Goal: Information Seeking & Learning: Learn about a topic

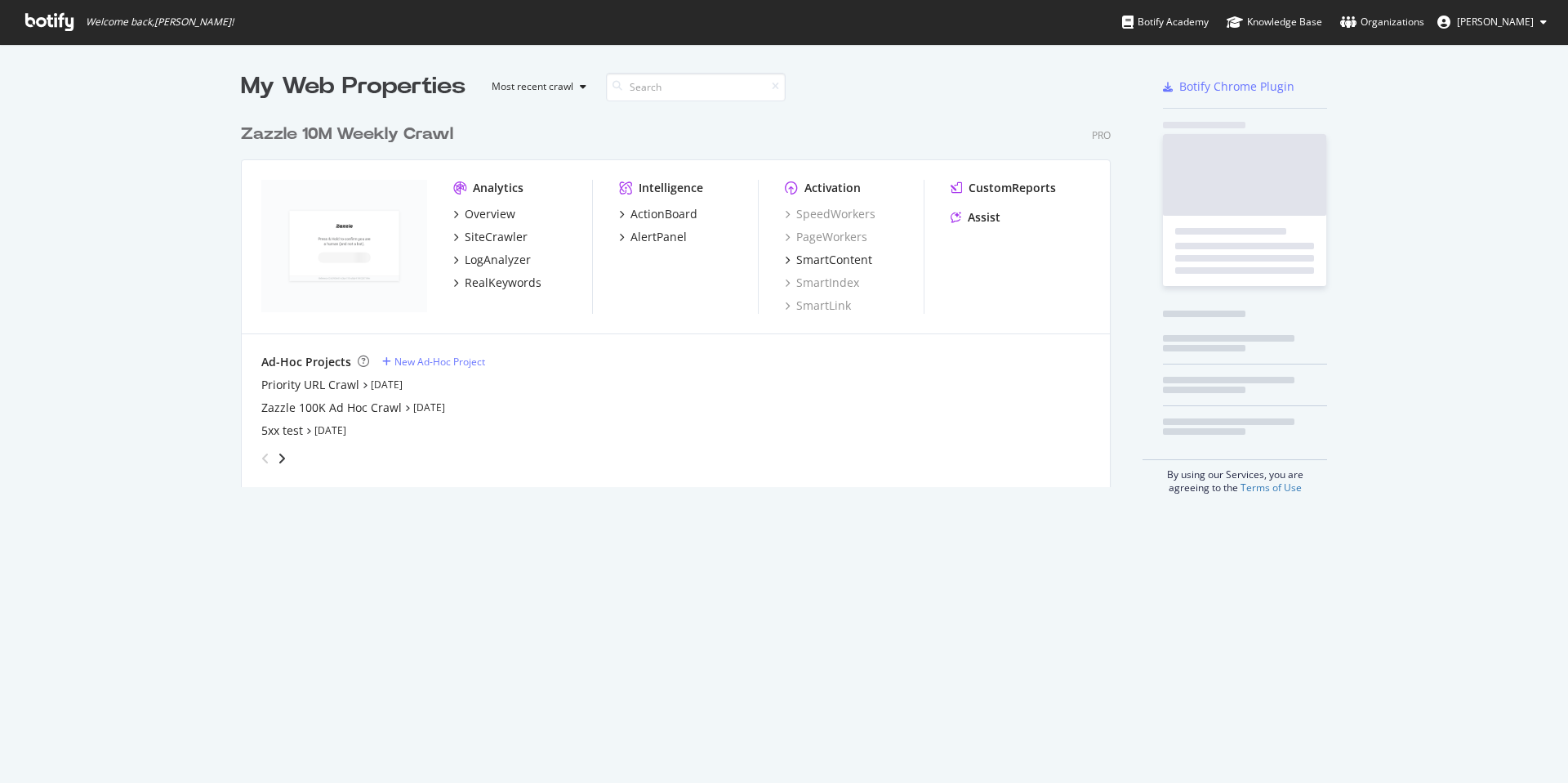
scroll to position [770, 1543]
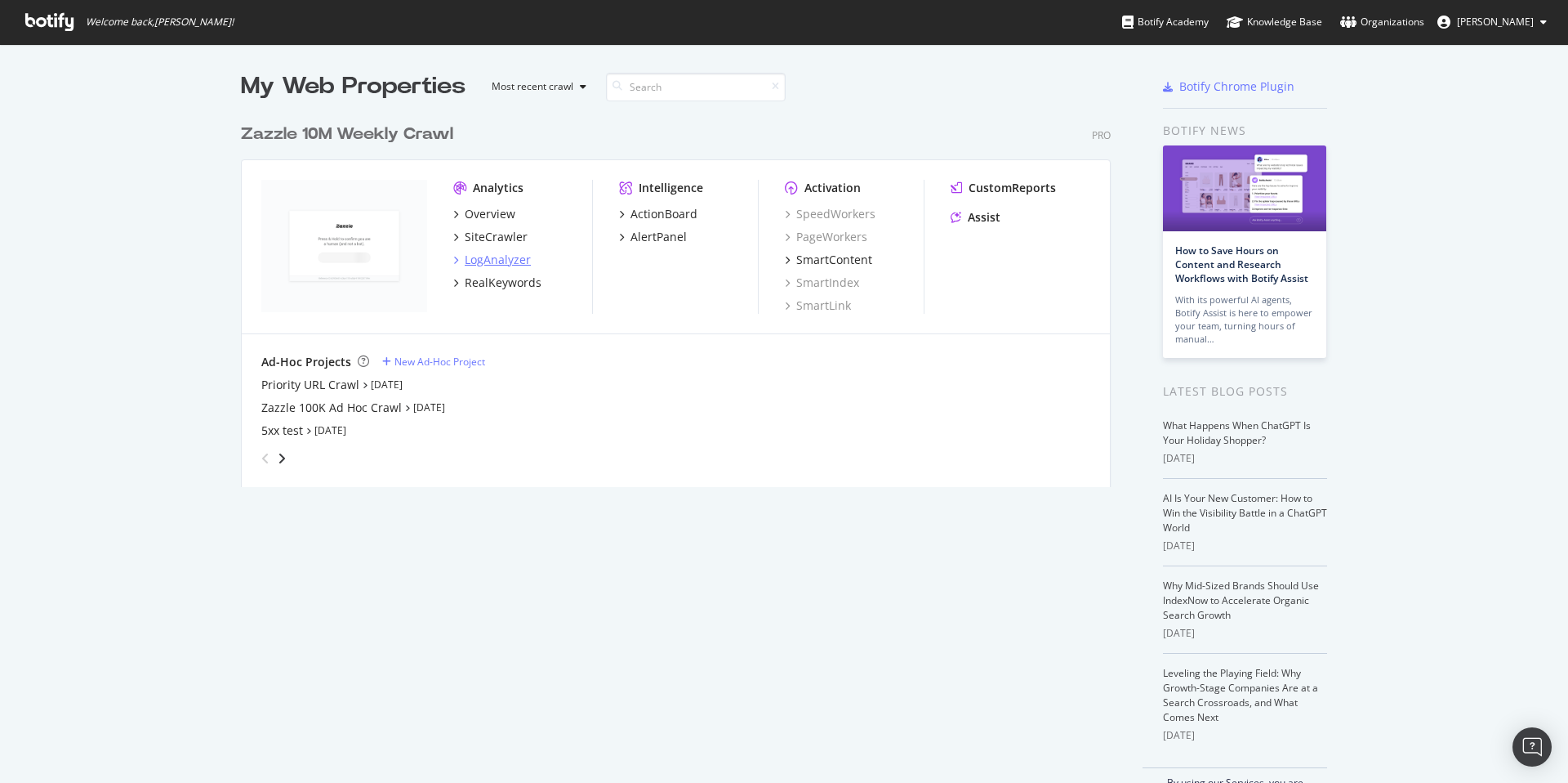
click at [507, 259] on div "LogAnalyzer" at bounding box center [498, 259] width 66 height 16
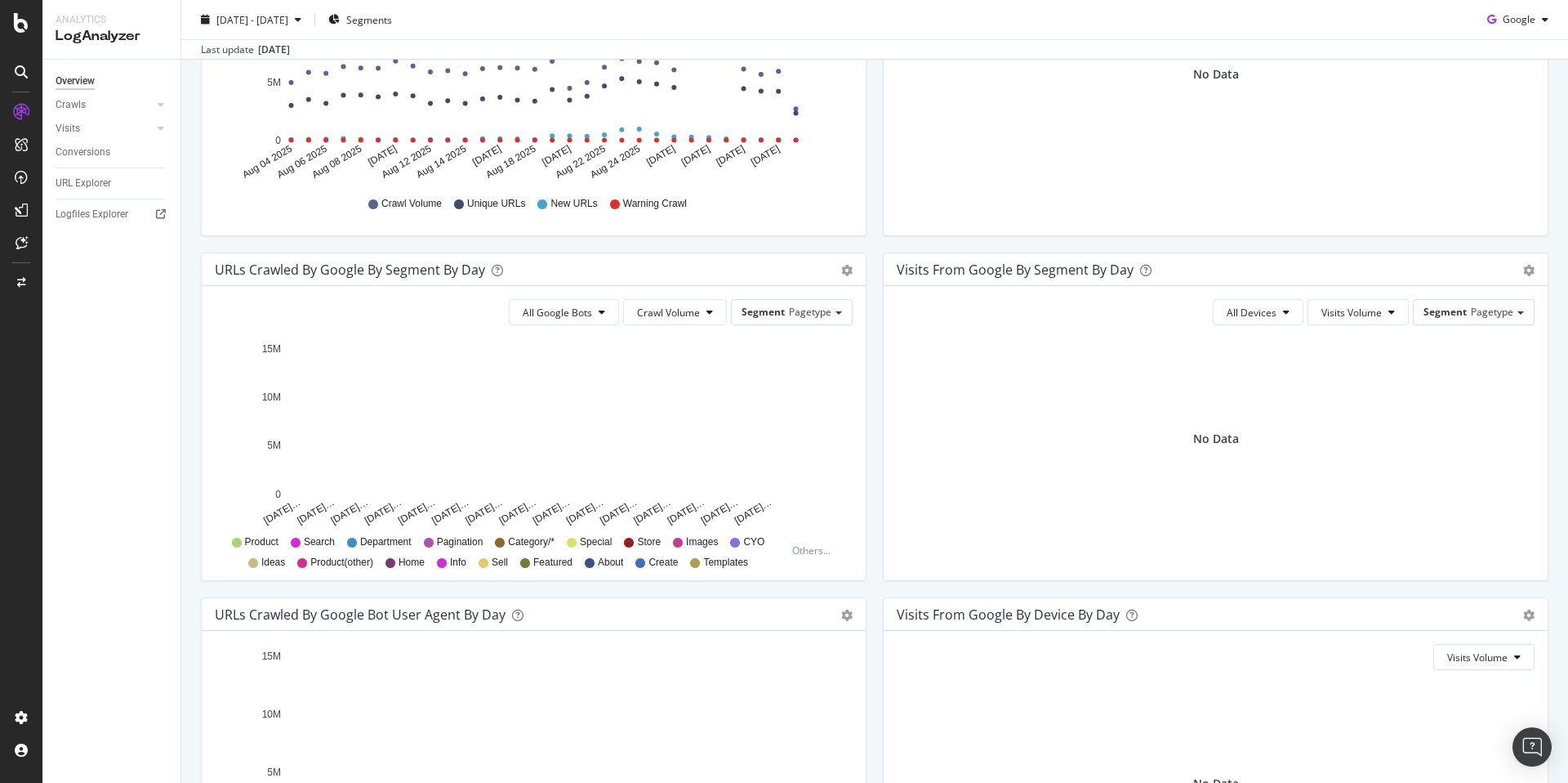
scroll to position [36, 0]
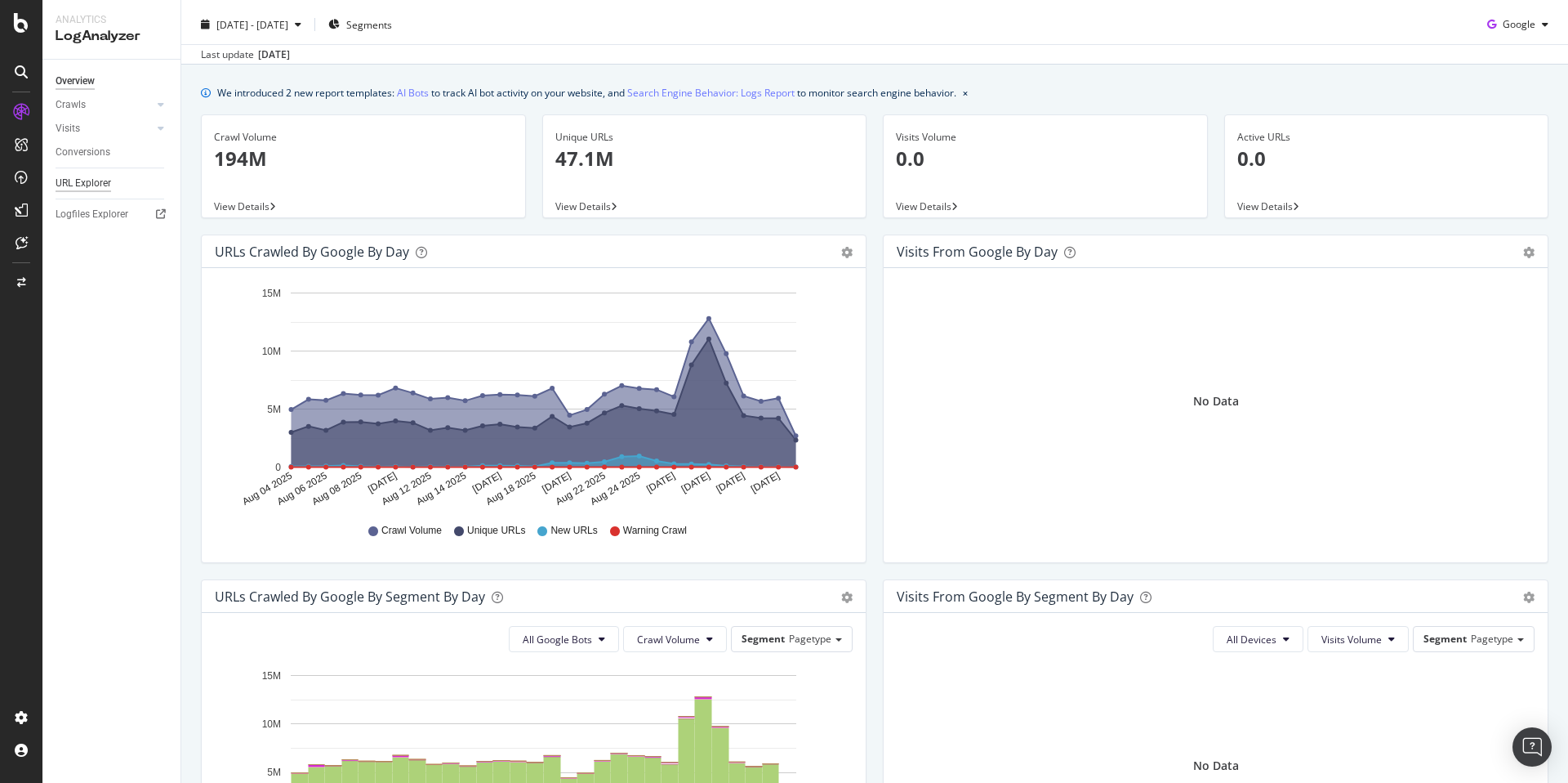
click at [107, 181] on div "URL Explorer" at bounding box center [84, 184] width 56 height 17
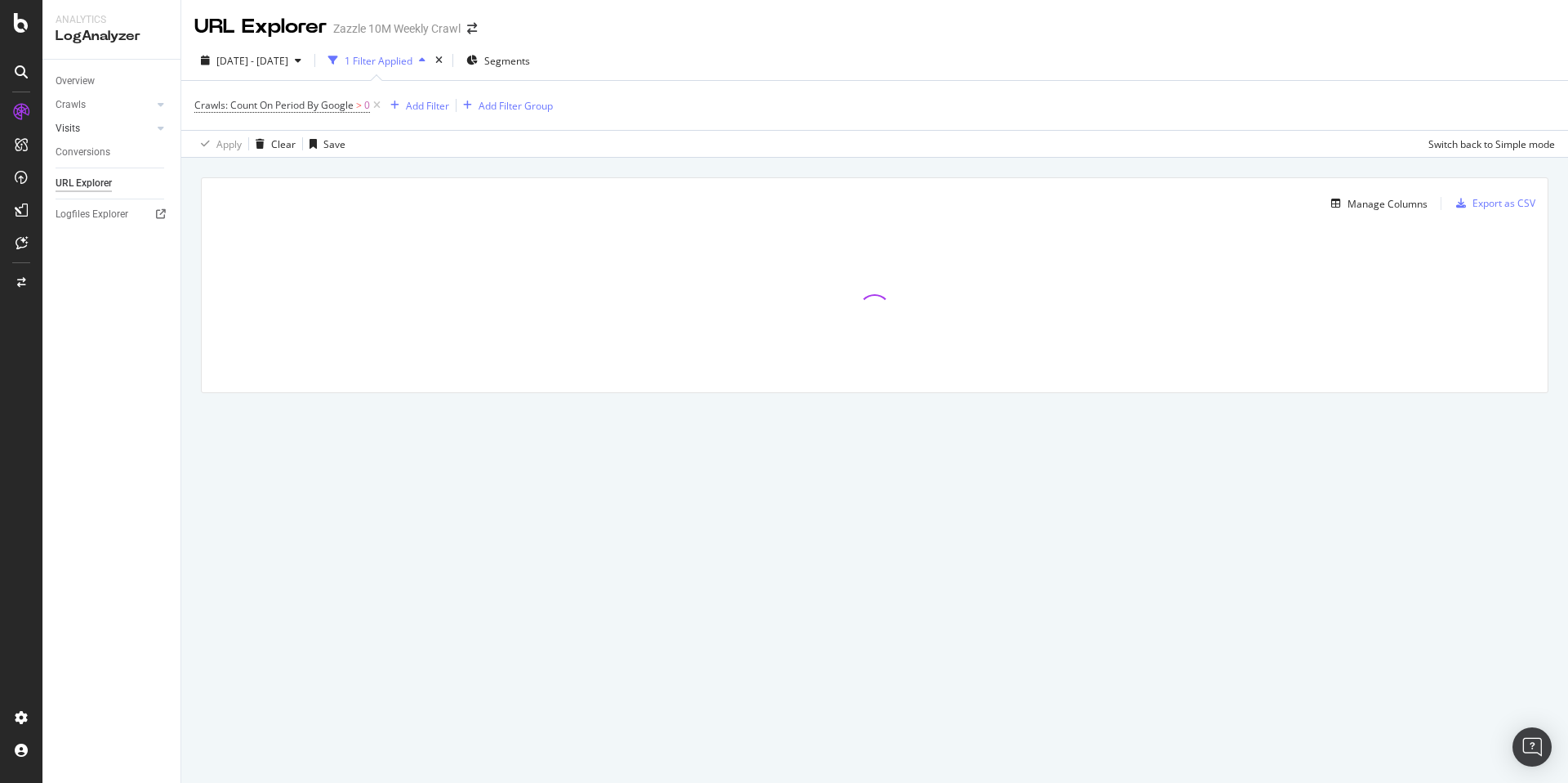
click at [83, 131] on link "Visits" at bounding box center [104, 129] width 97 height 17
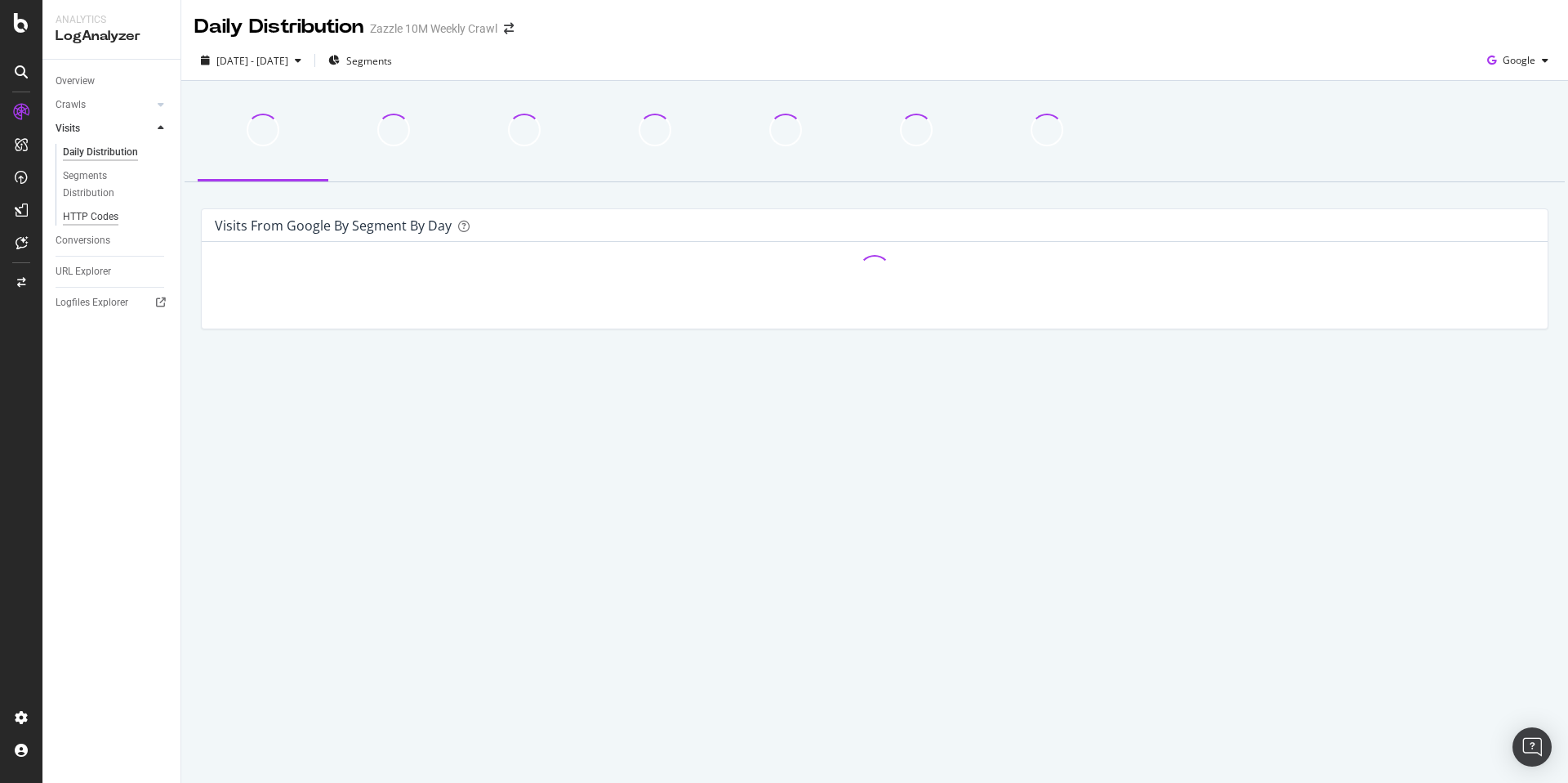
click at [90, 213] on div "HTTP Codes" at bounding box center [90, 217] width 56 height 17
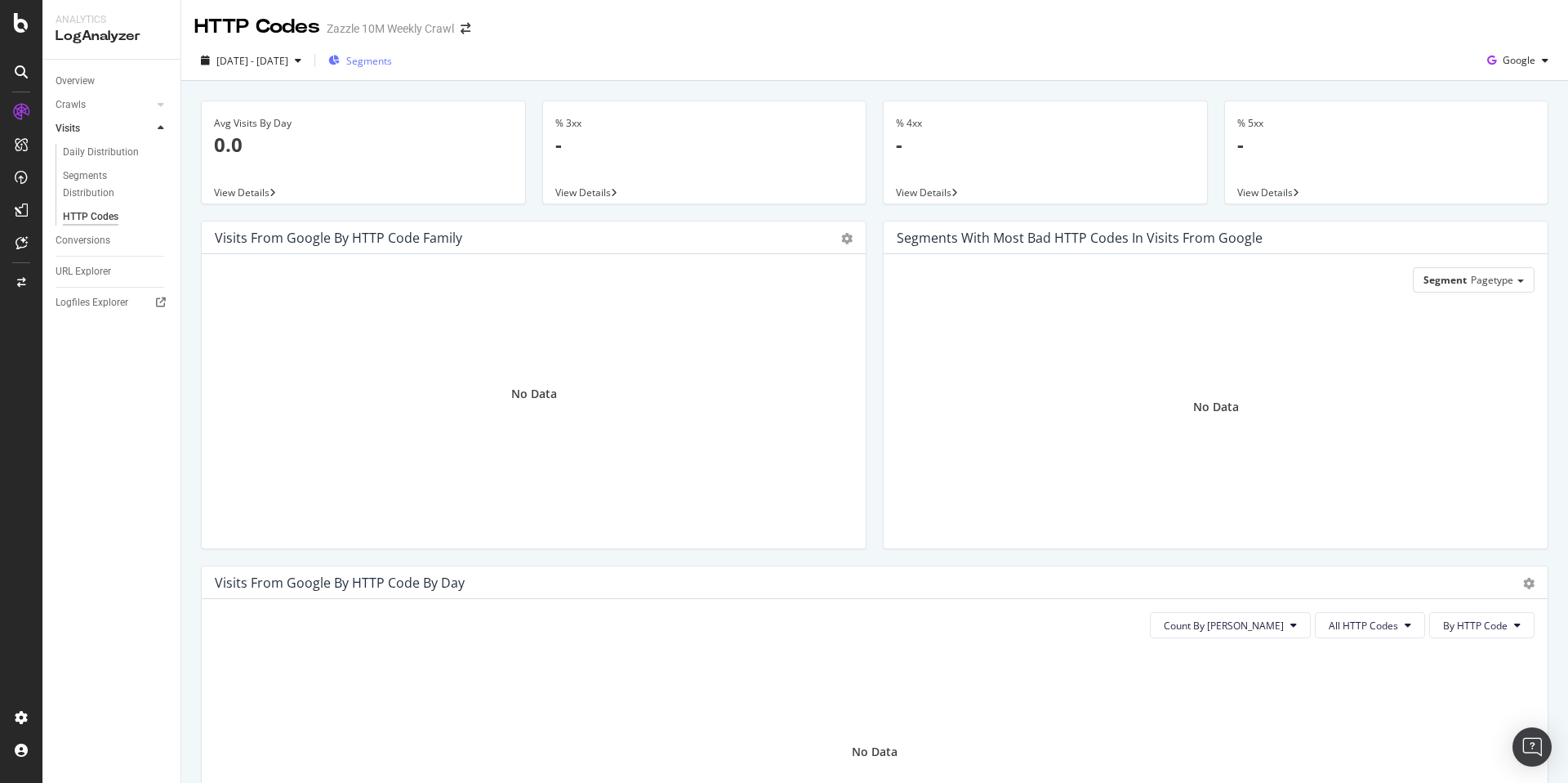
click at [392, 54] on span "Segments" at bounding box center [370, 61] width 46 height 13
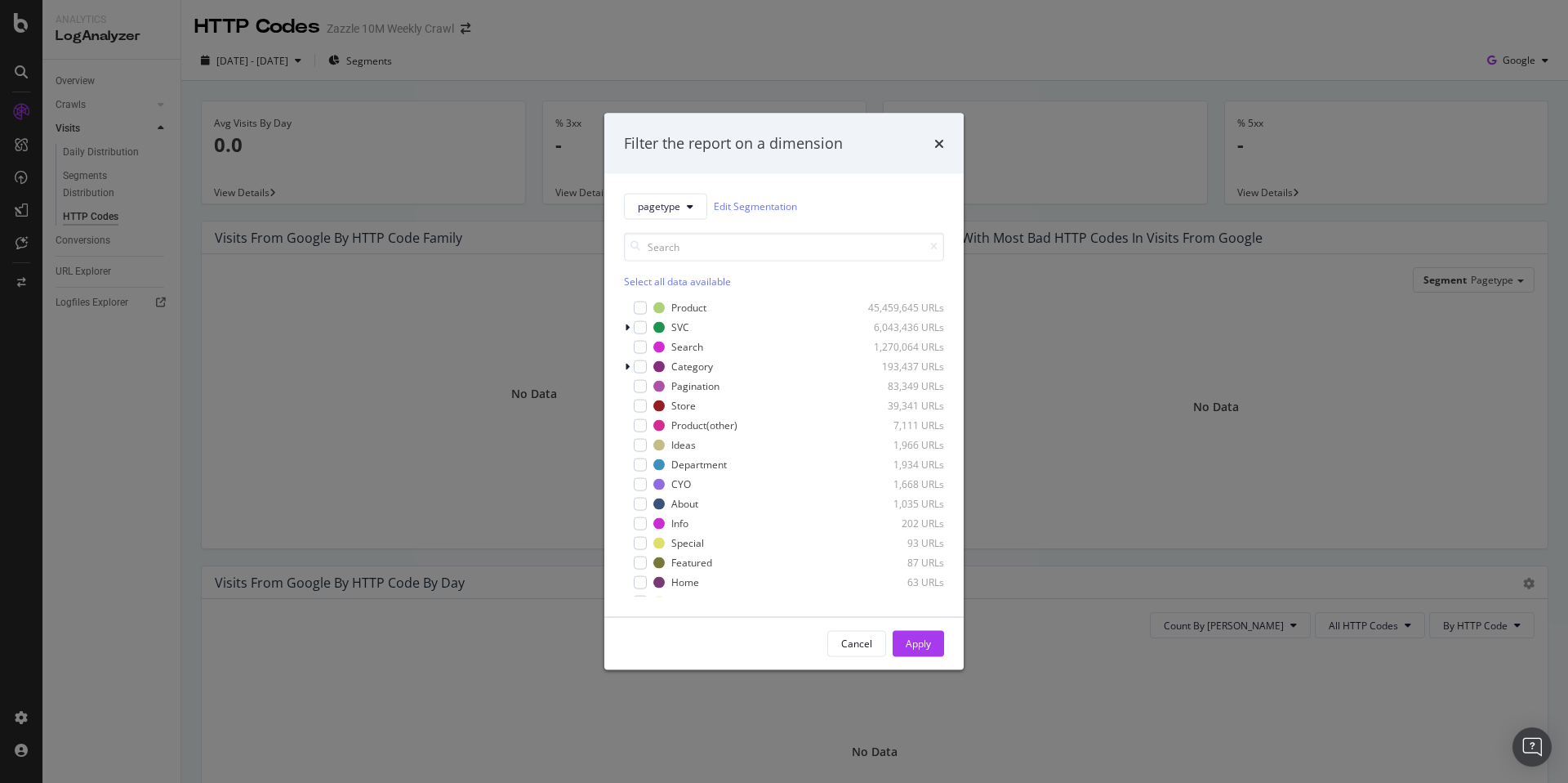
click at [674, 281] on div "Select all data available" at bounding box center [784, 280] width 321 height 13
click at [914, 639] on div "Apply" at bounding box center [918, 643] width 25 height 13
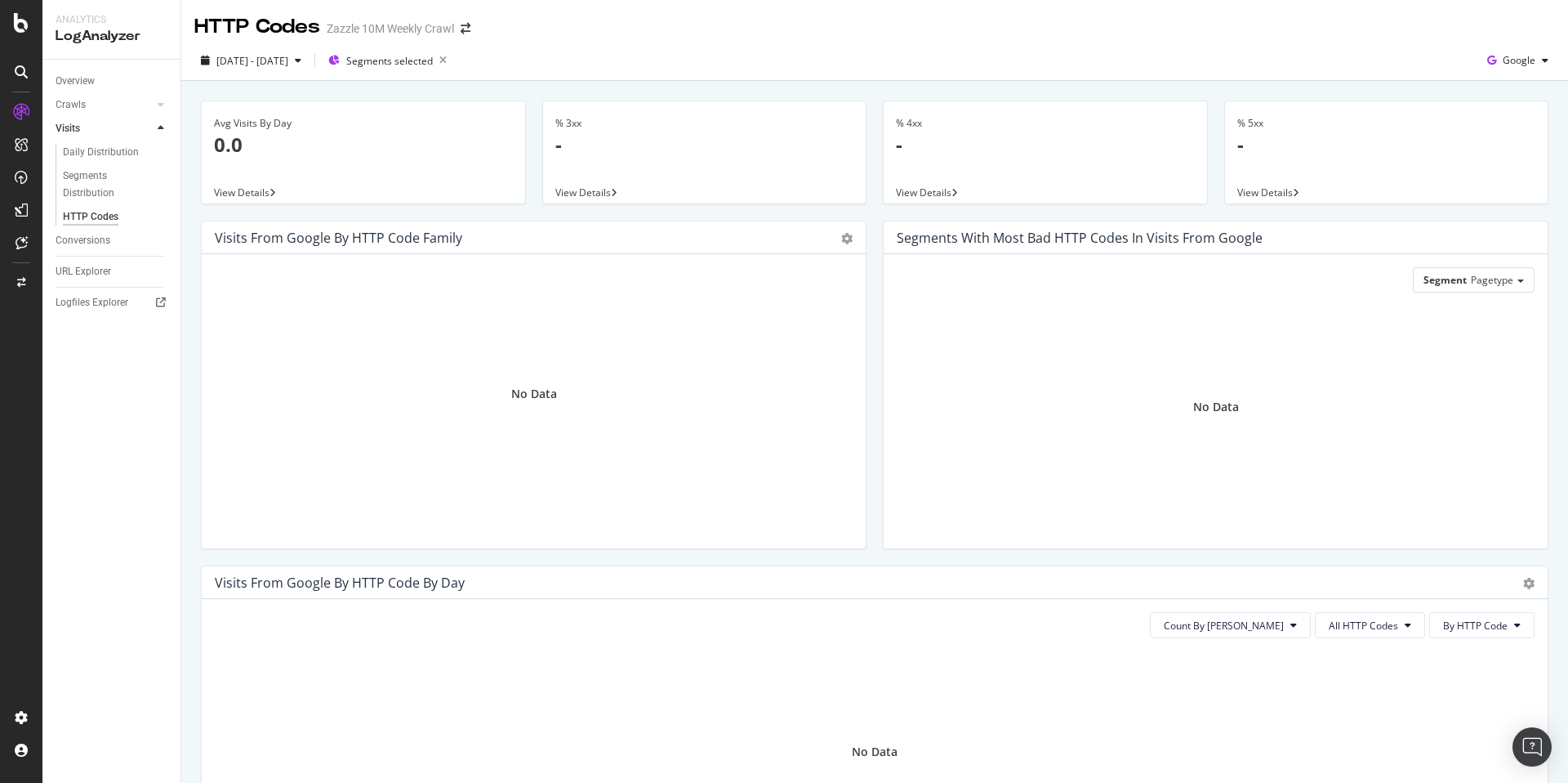
click at [116, 209] on div "HTTP Codes" at bounding box center [90, 217] width 56 height 17
click at [116, 208] on div "HTTP Codes" at bounding box center [90, 217] width 56 height 17
click at [88, 83] on div "Overview" at bounding box center [75, 81] width 39 height 17
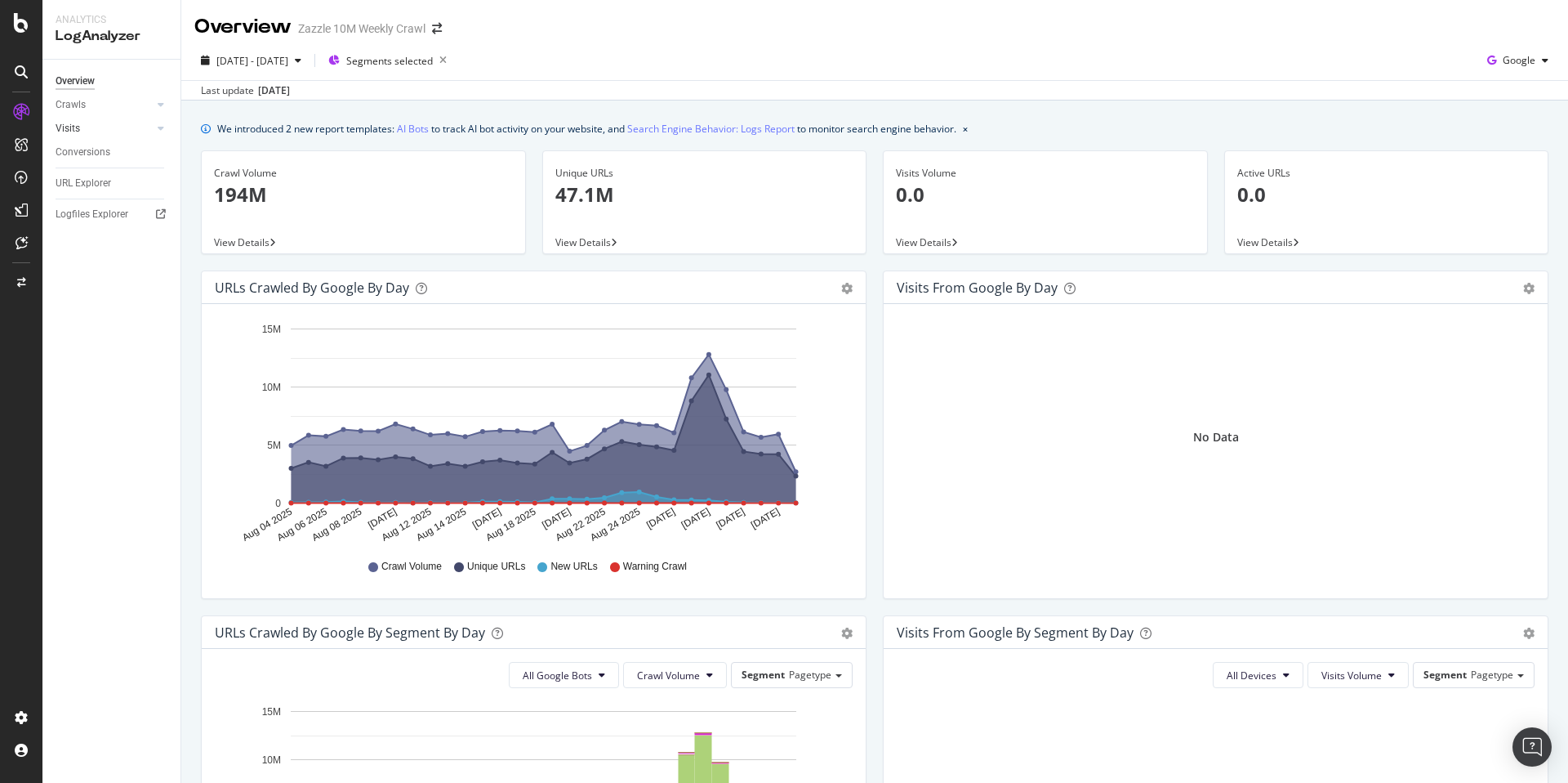
click at [92, 125] on link "Visits" at bounding box center [104, 129] width 97 height 17
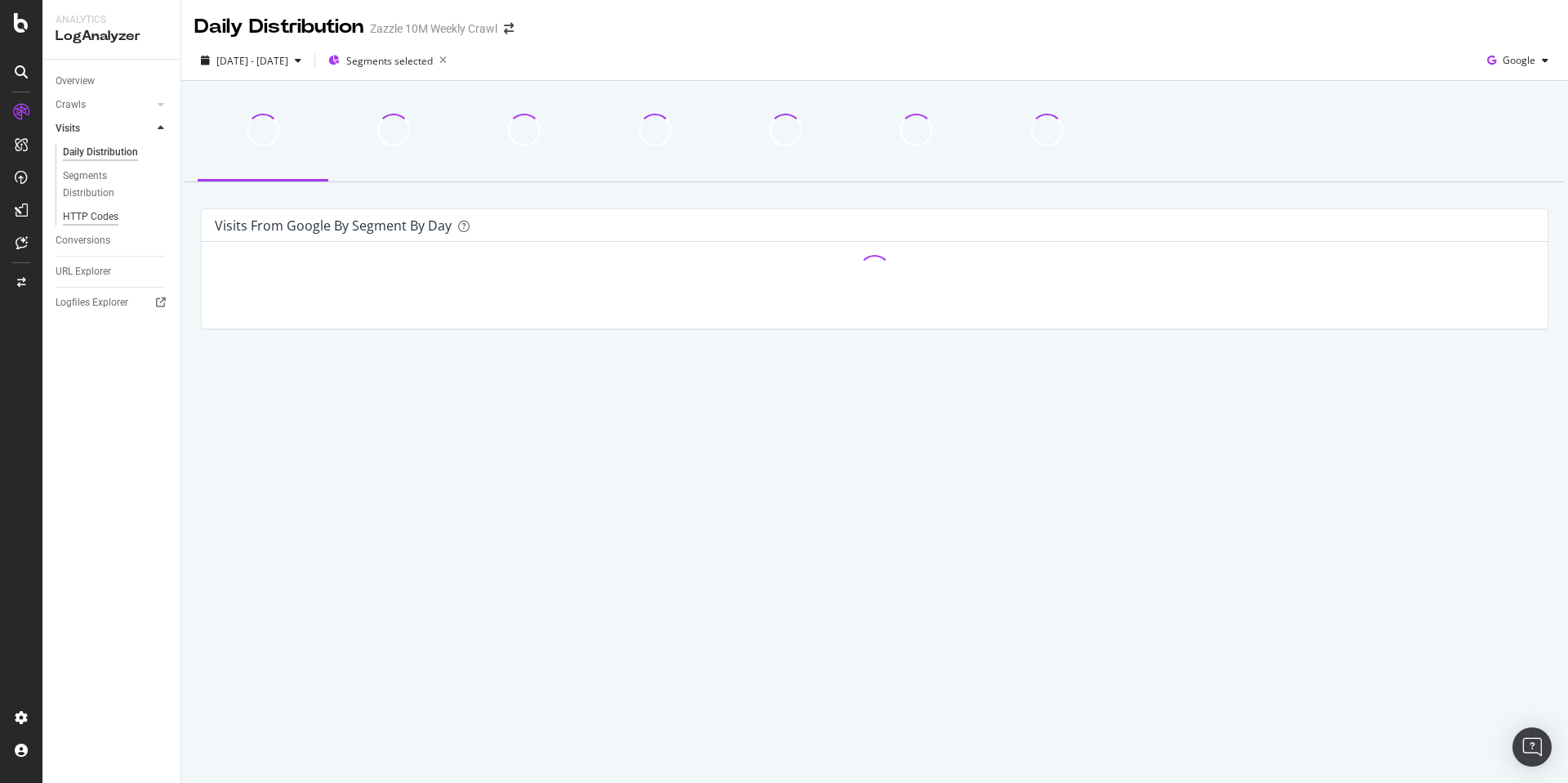
click at [89, 209] on div "HTTP Codes" at bounding box center [90, 217] width 56 height 17
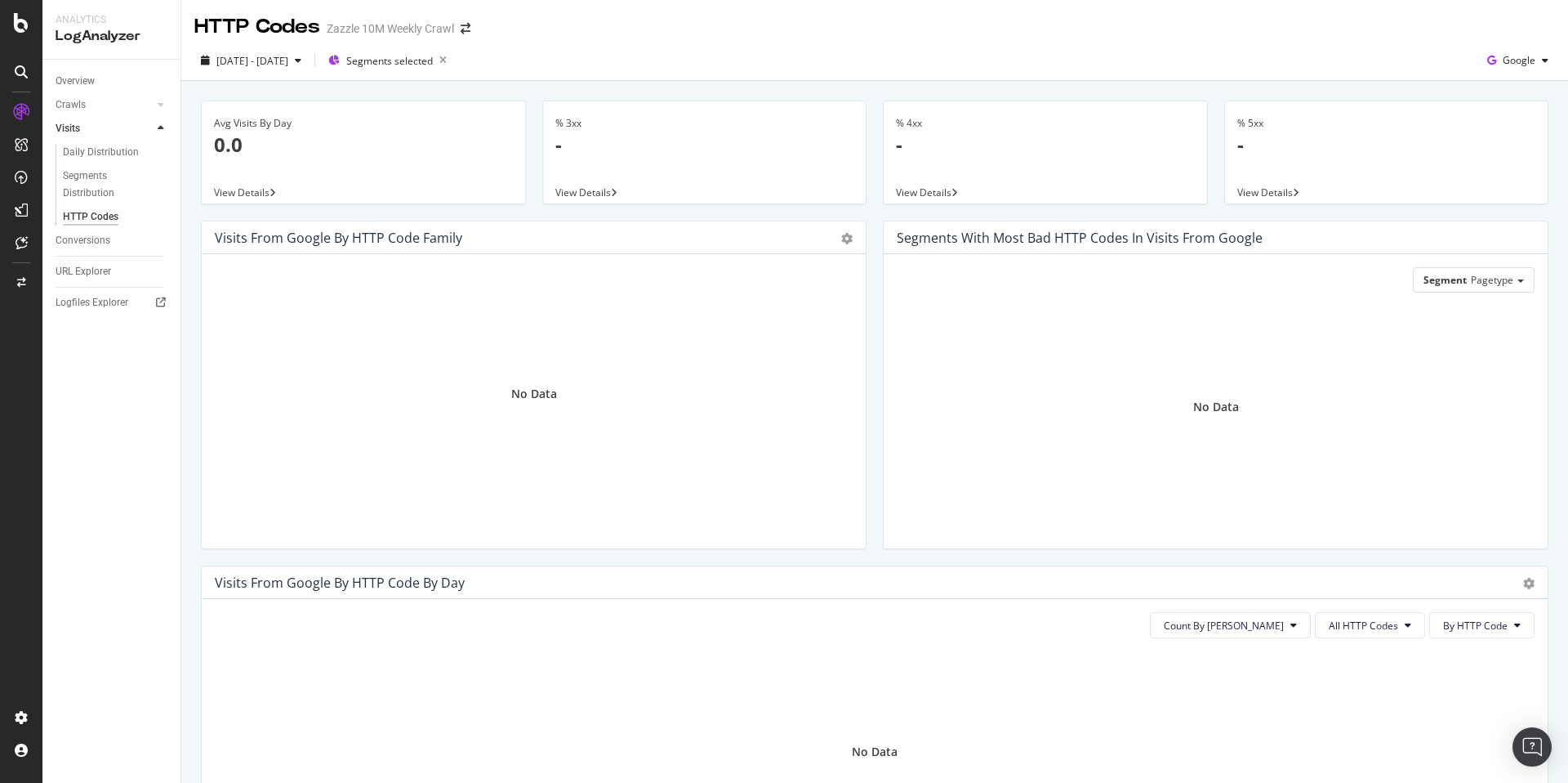
scroll to position [3, 0]
click at [453, 56] on icon "button" at bounding box center [443, 58] width 20 height 23
click at [96, 99] on link "Crawls" at bounding box center [104, 105] width 97 height 17
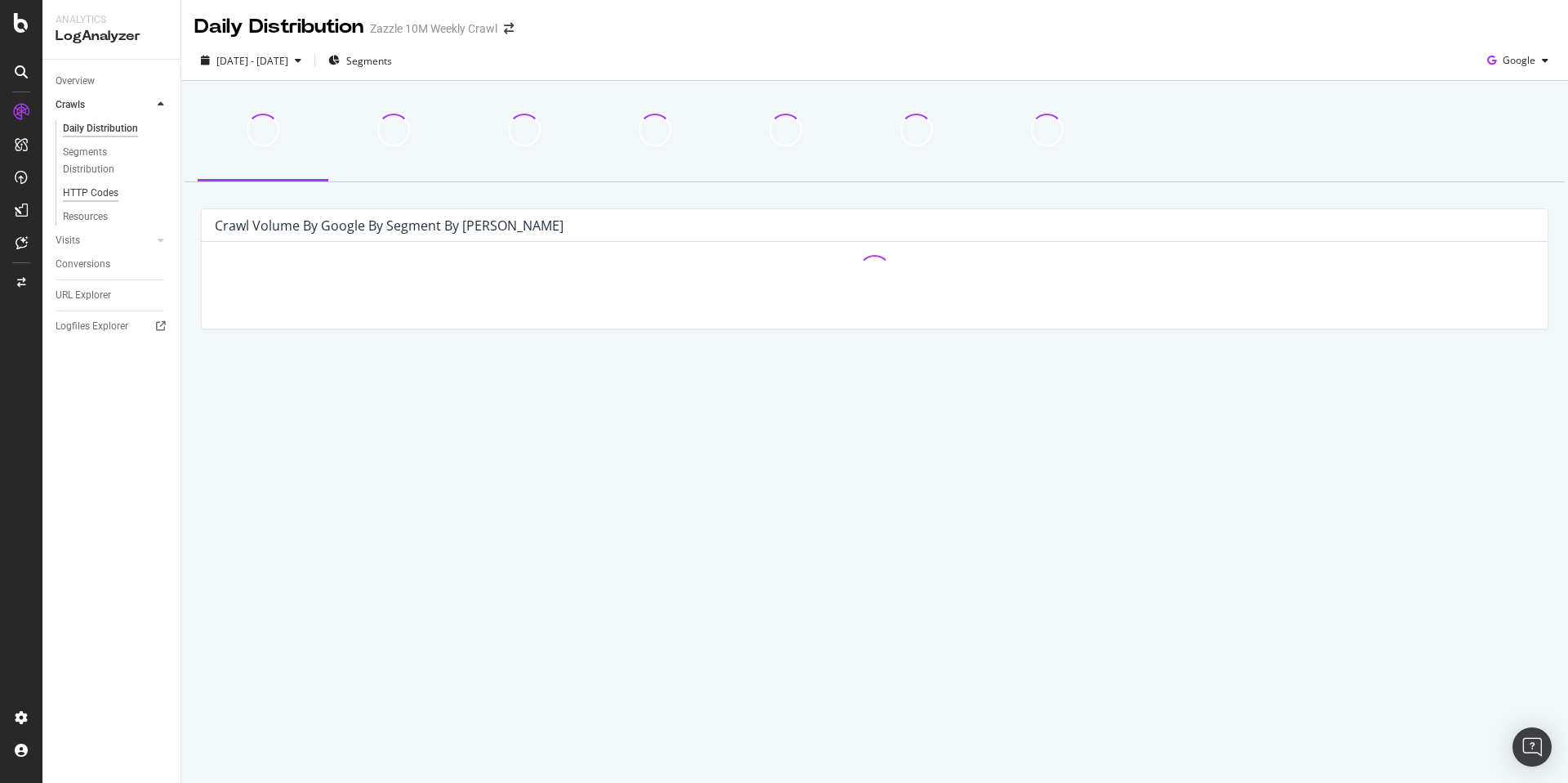
click at [101, 187] on div "HTTP Codes" at bounding box center [90, 194] width 56 height 17
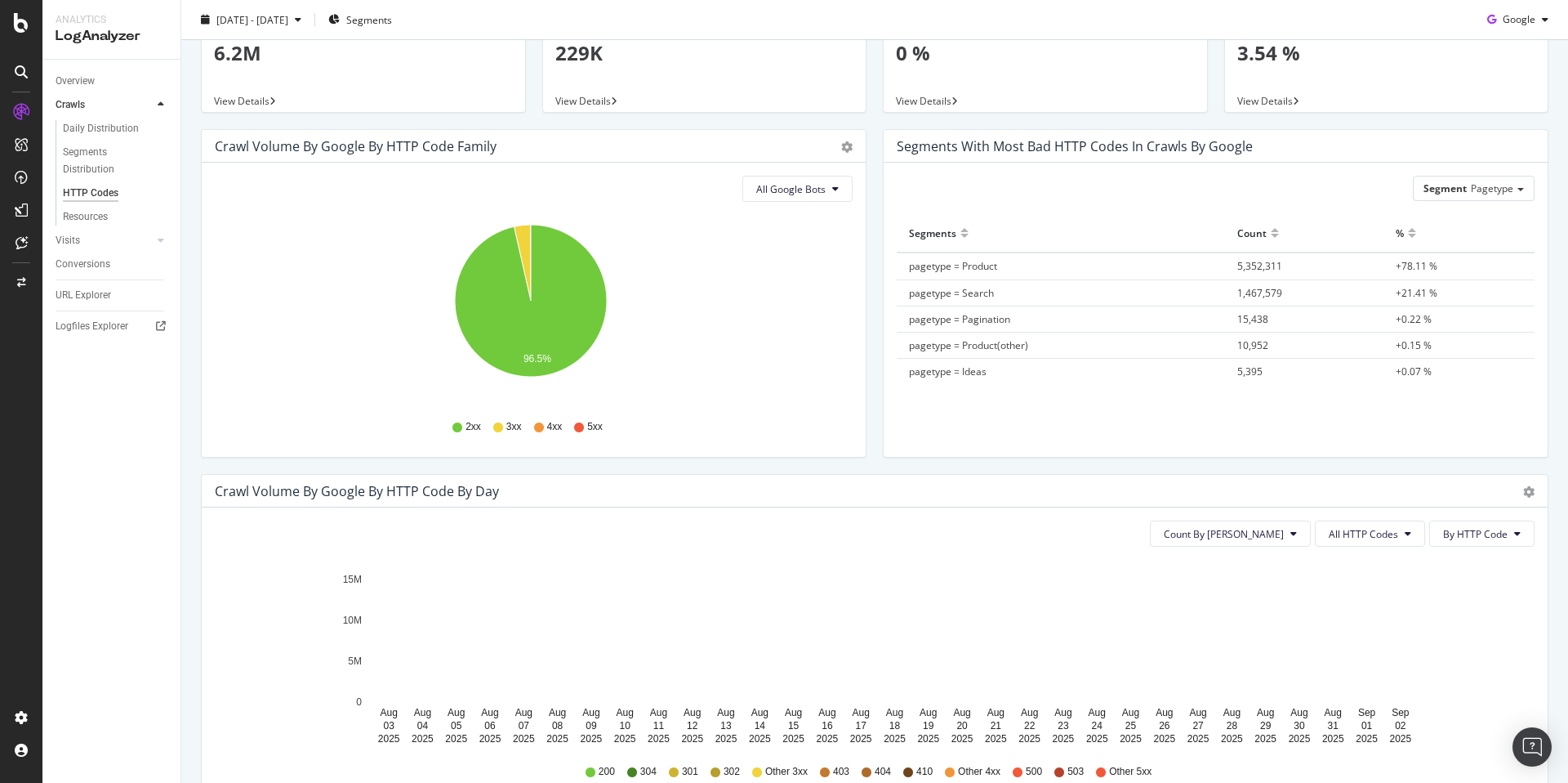
scroll to position [166, 0]
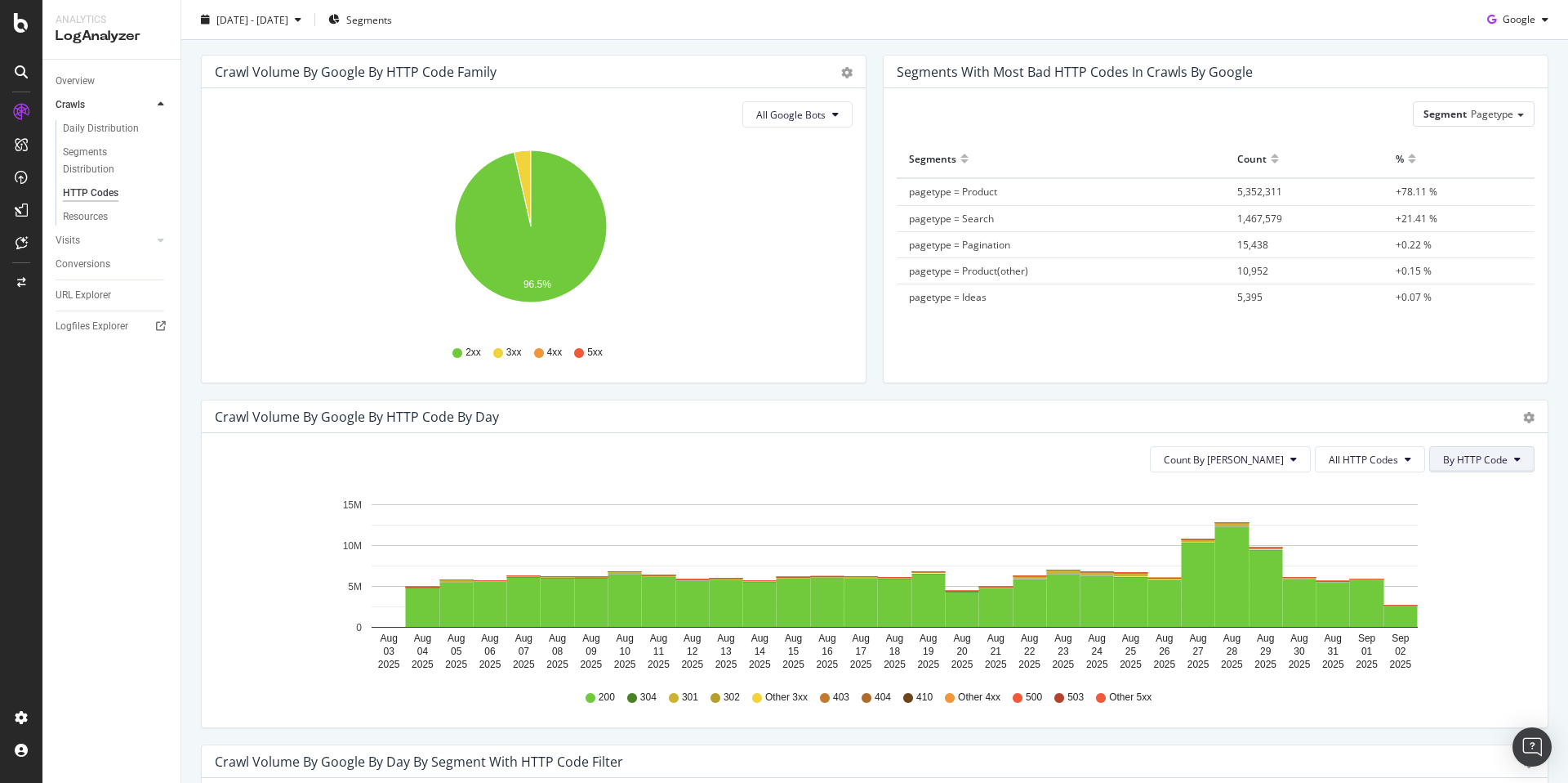
click at [1460, 457] on span "By HTTP Code" at bounding box center [1475, 459] width 64 height 13
click at [1384, 460] on span "All HTTP Codes" at bounding box center [1363, 459] width 69 height 13
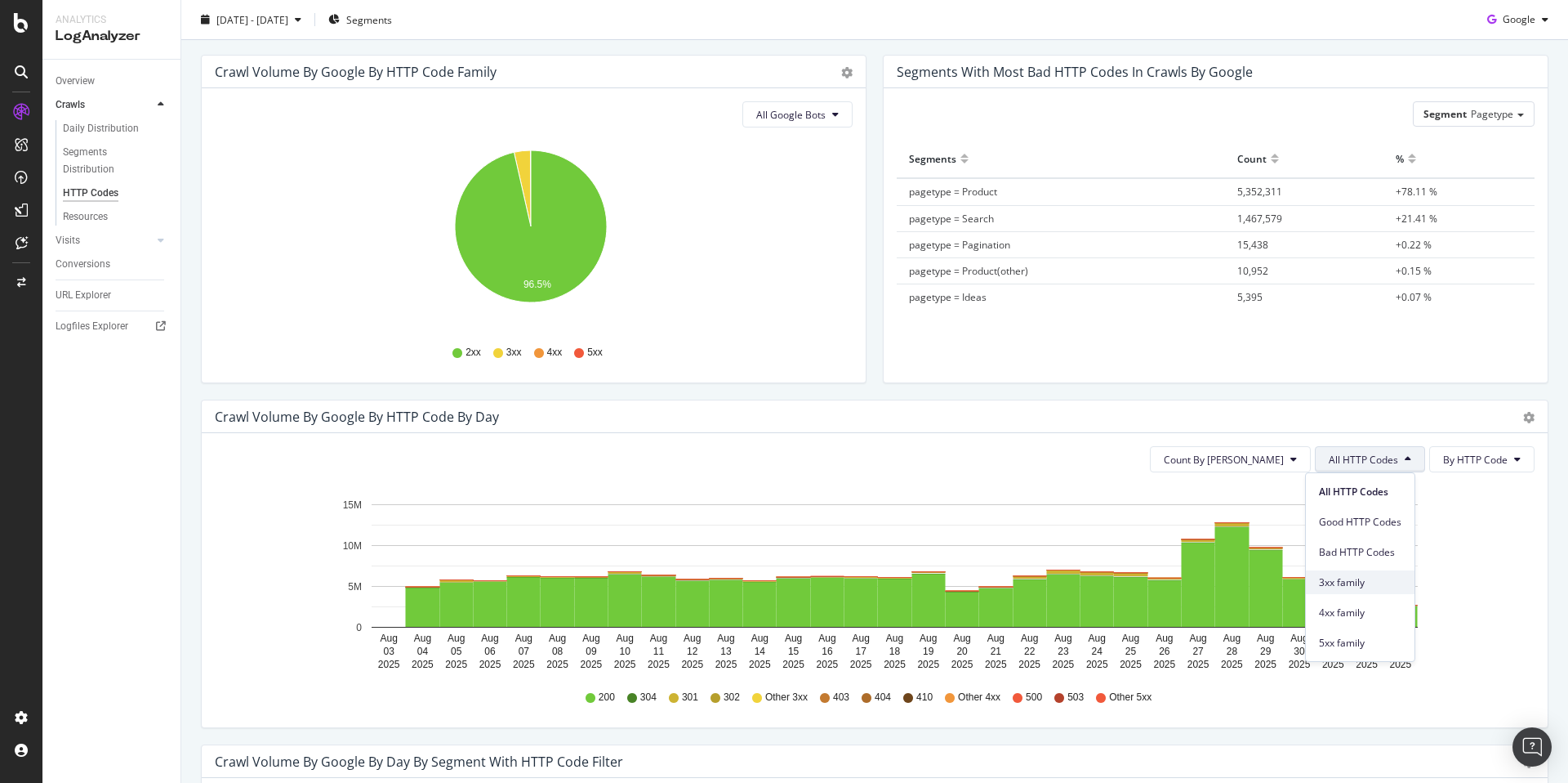
click at [1362, 585] on span "3xx family" at bounding box center [1360, 582] width 83 height 14
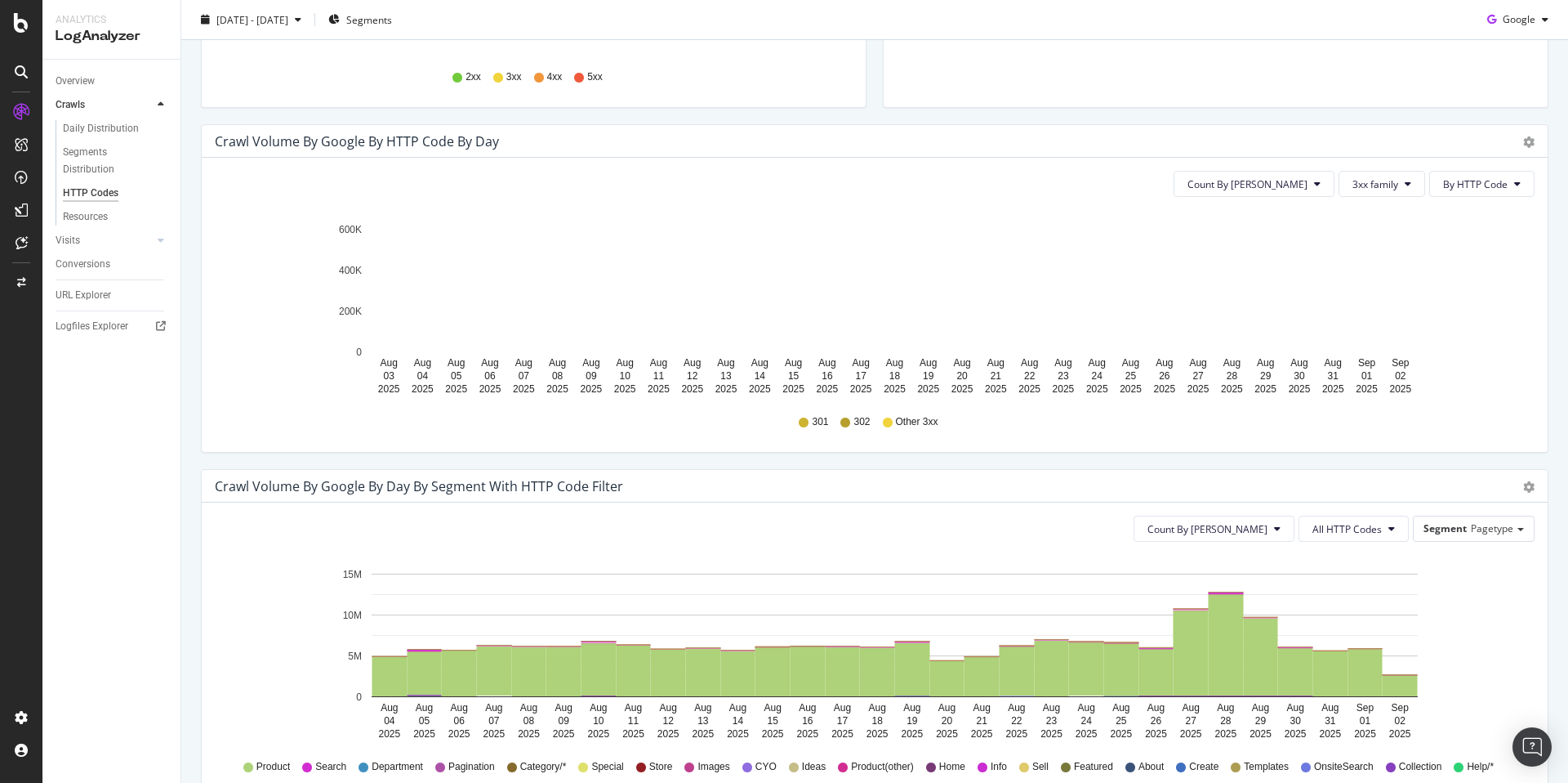
scroll to position [438, 0]
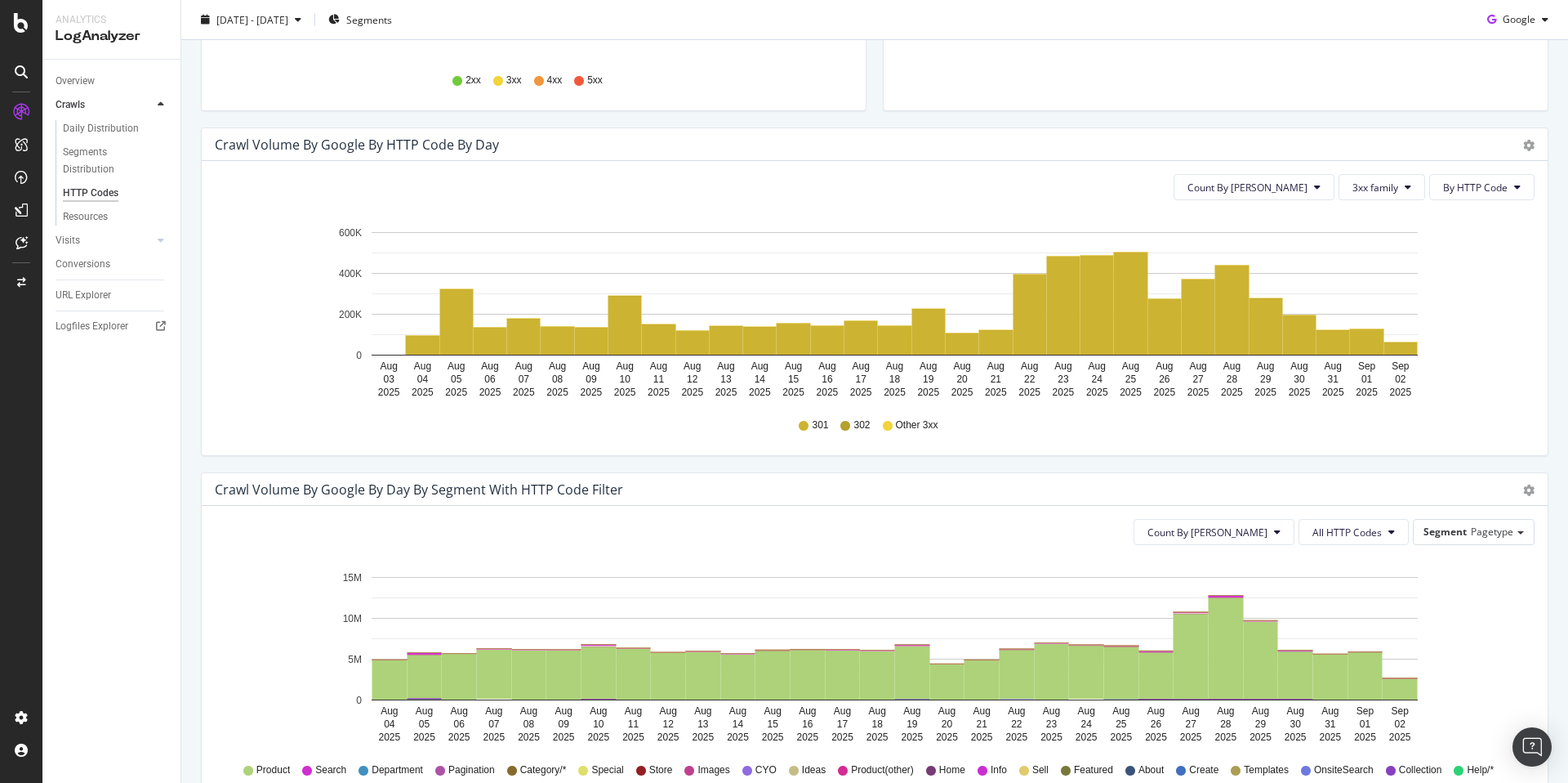
click at [1294, 435] on div "301 302 Other 3xx" at bounding box center [875, 425] width 1303 height 37
click at [1290, 432] on div "301 302 Other 3xx" at bounding box center [875, 425] width 1303 height 37
click at [1174, 419] on div "301 302 Other 3xx" at bounding box center [875, 425] width 1303 height 37
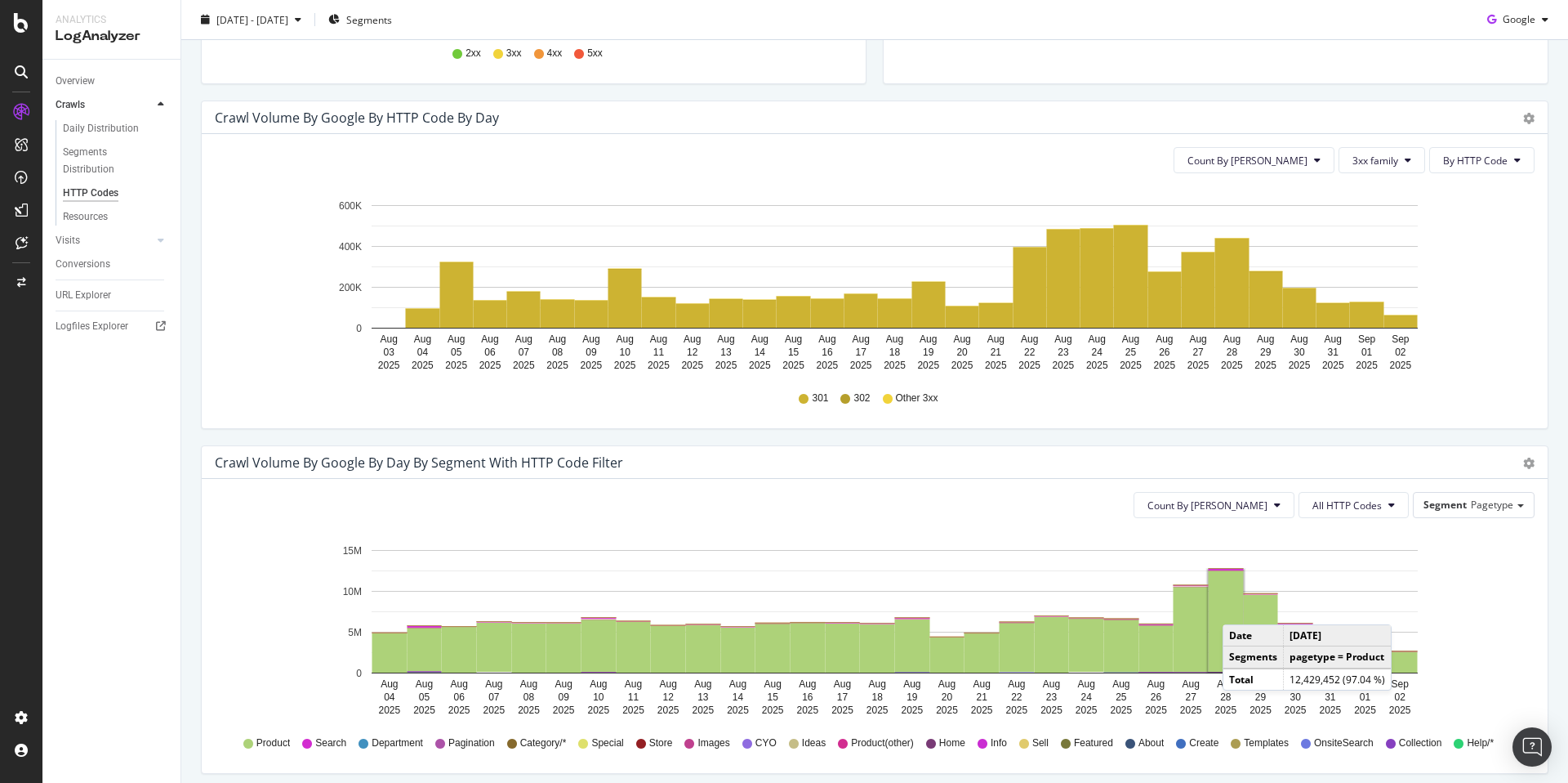
scroll to position [492, 0]
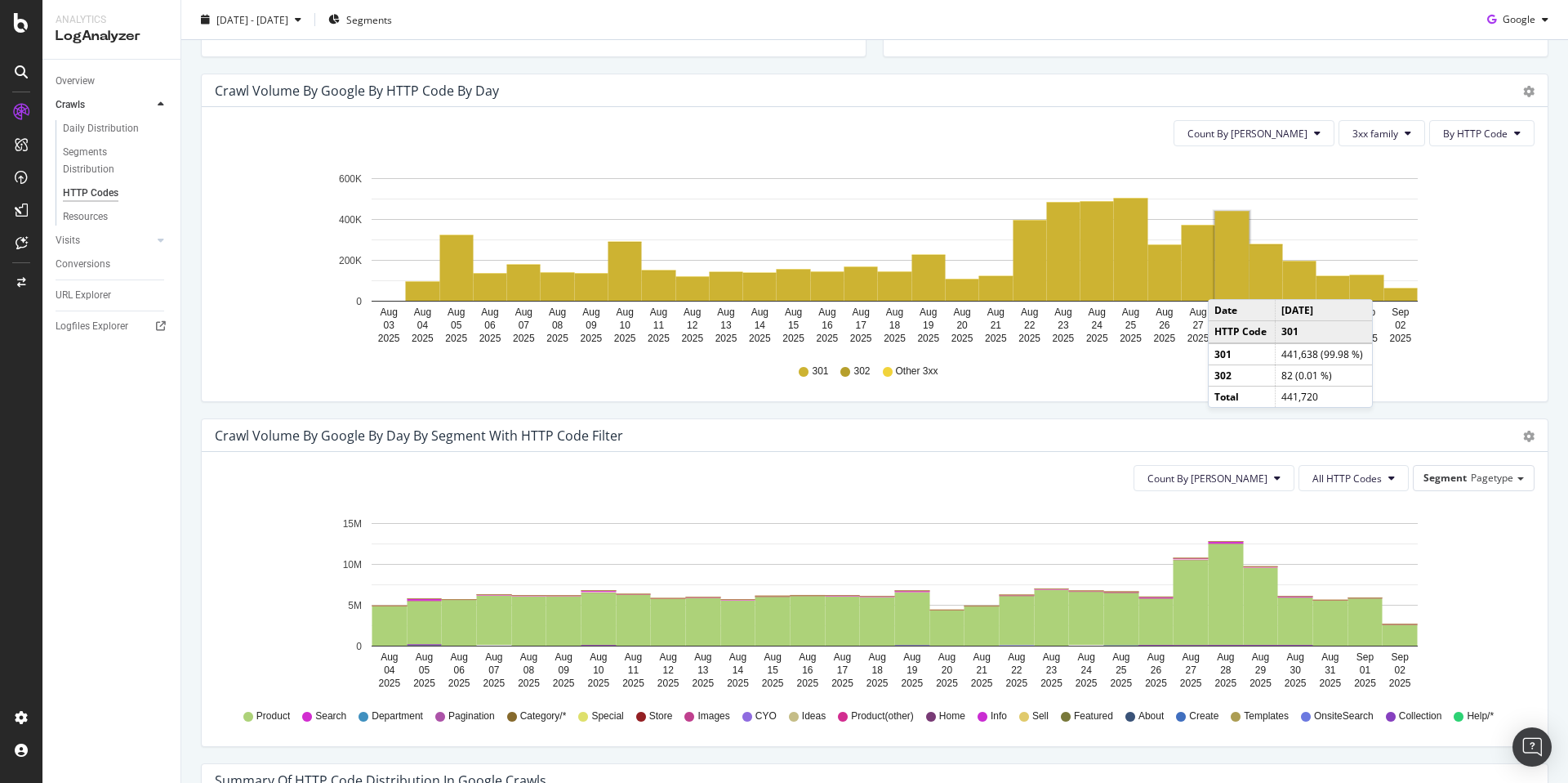
click at [1224, 283] on rect "A chart." at bounding box center [1232, 256] width 35 height 89
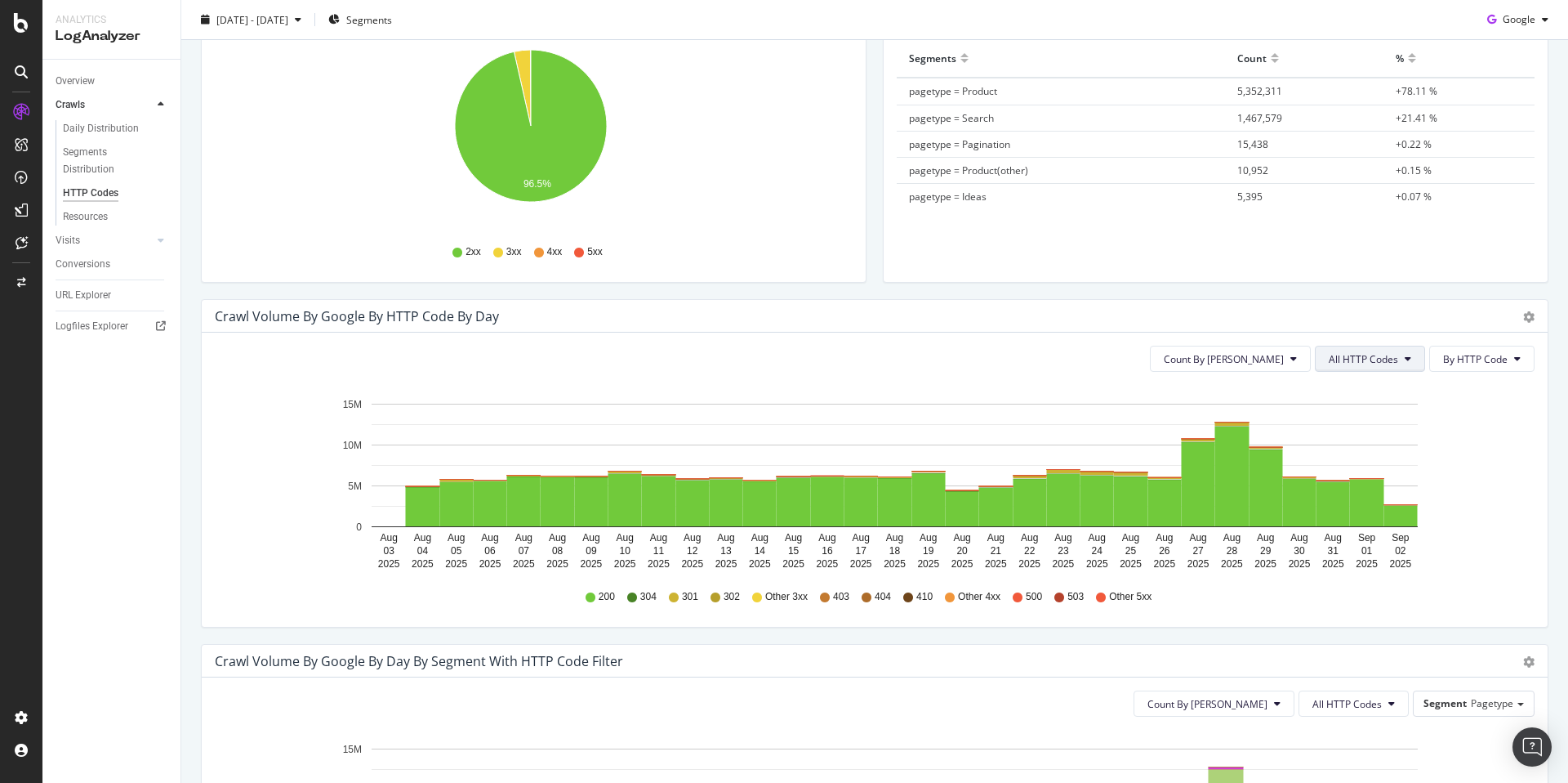
click at [1361, 357] on span "All HTTP Codes" at bounding box center [1363, 359] width 69 height 13
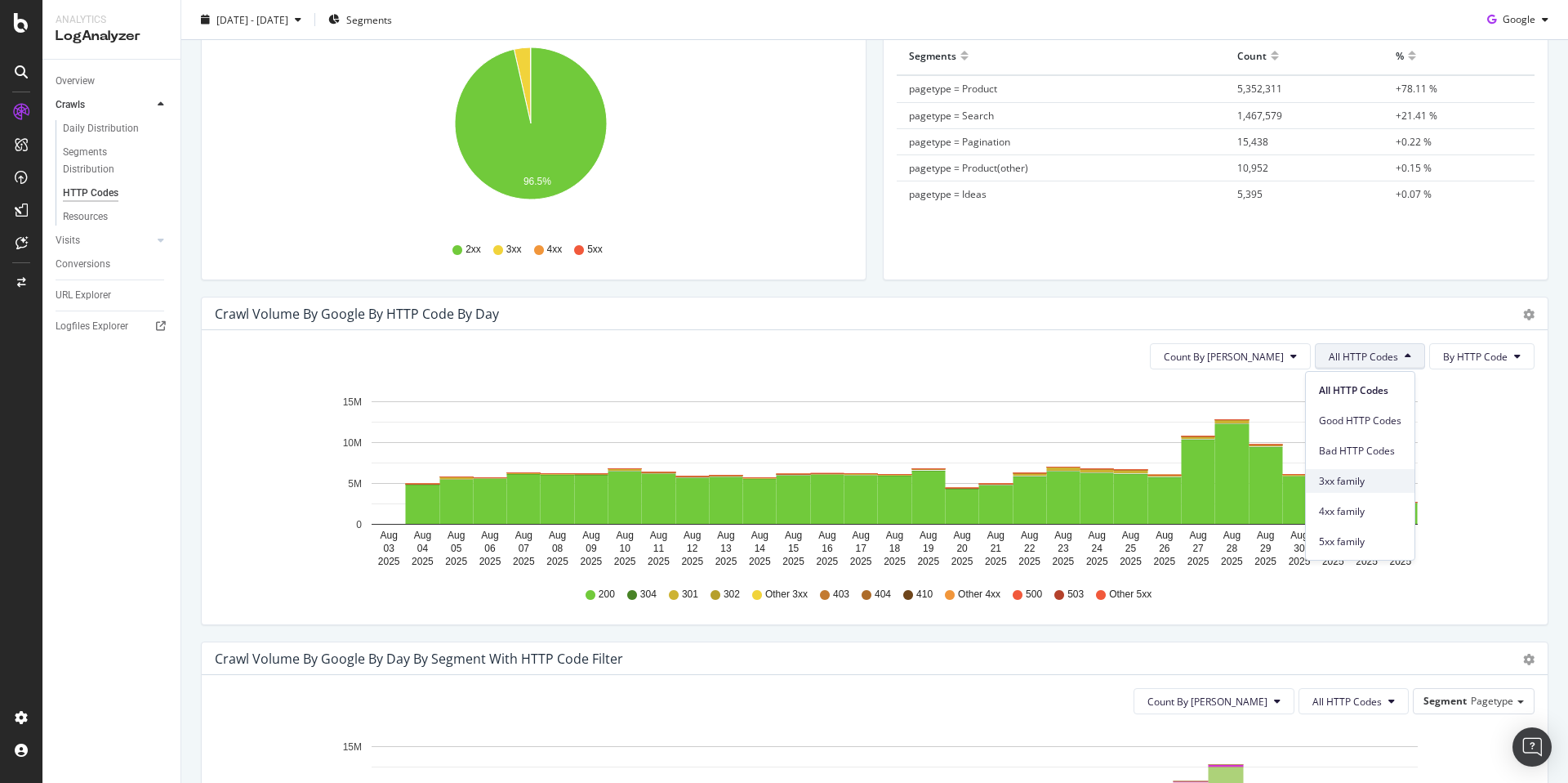
scroll to position [270, 0]
click at [1379, 472] on span "3xx family" at bounding box center [1360, 478] width 83 height 14
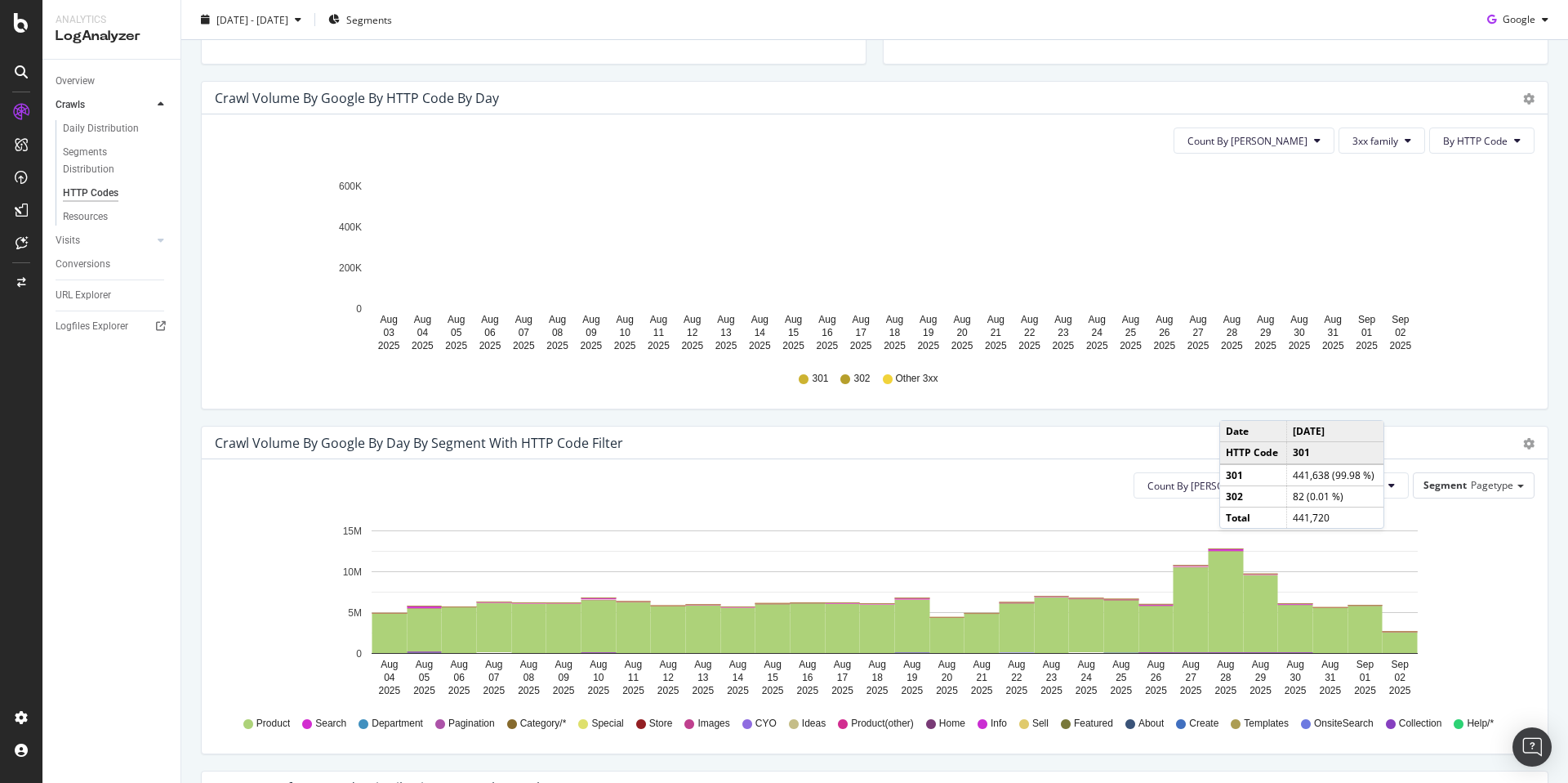
scroll to position [485, 0]
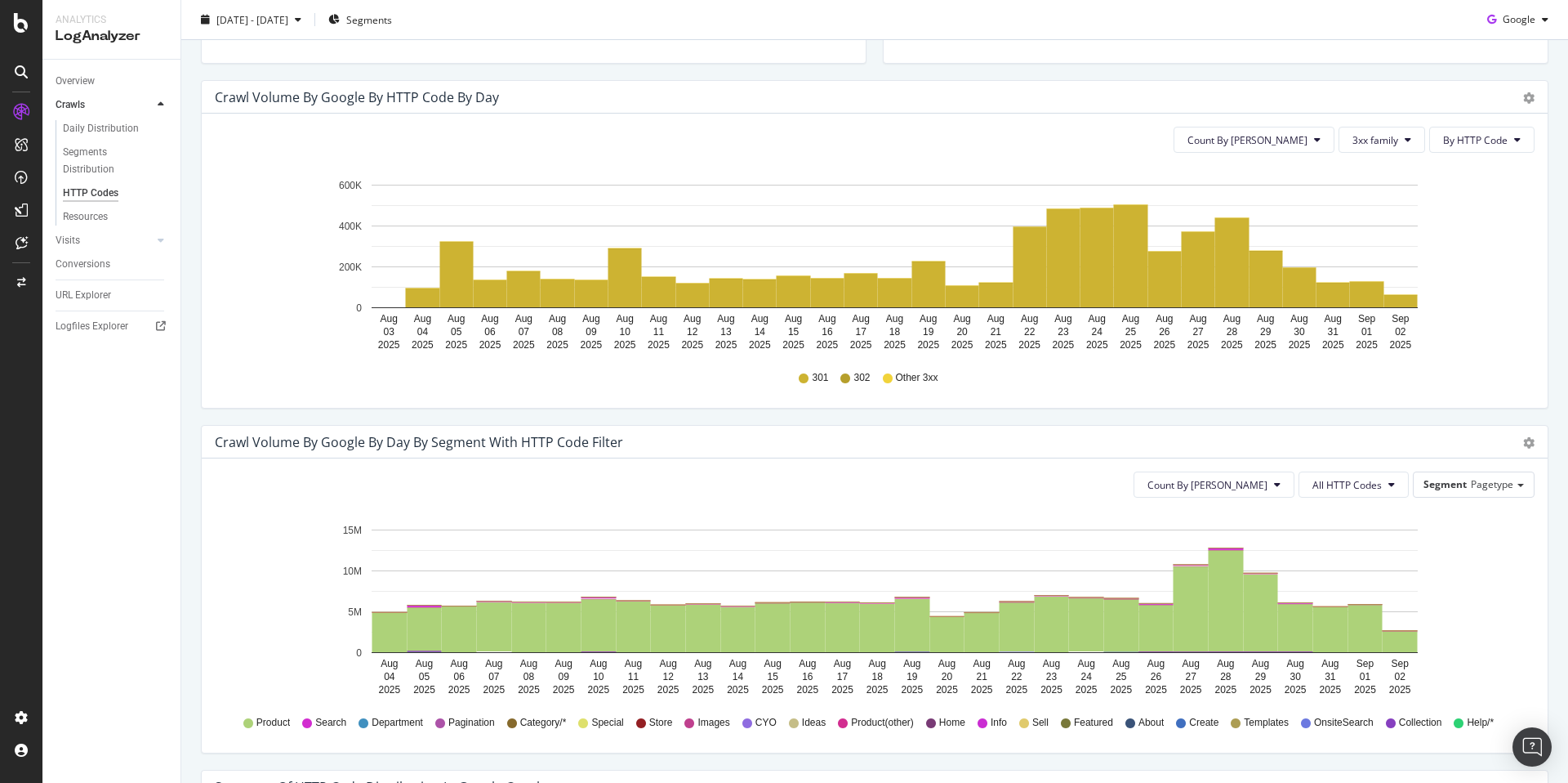
click at [1471, 389] on div "301 302 Other 3xx" at bounding box center [875, 378] width 1303 height 37
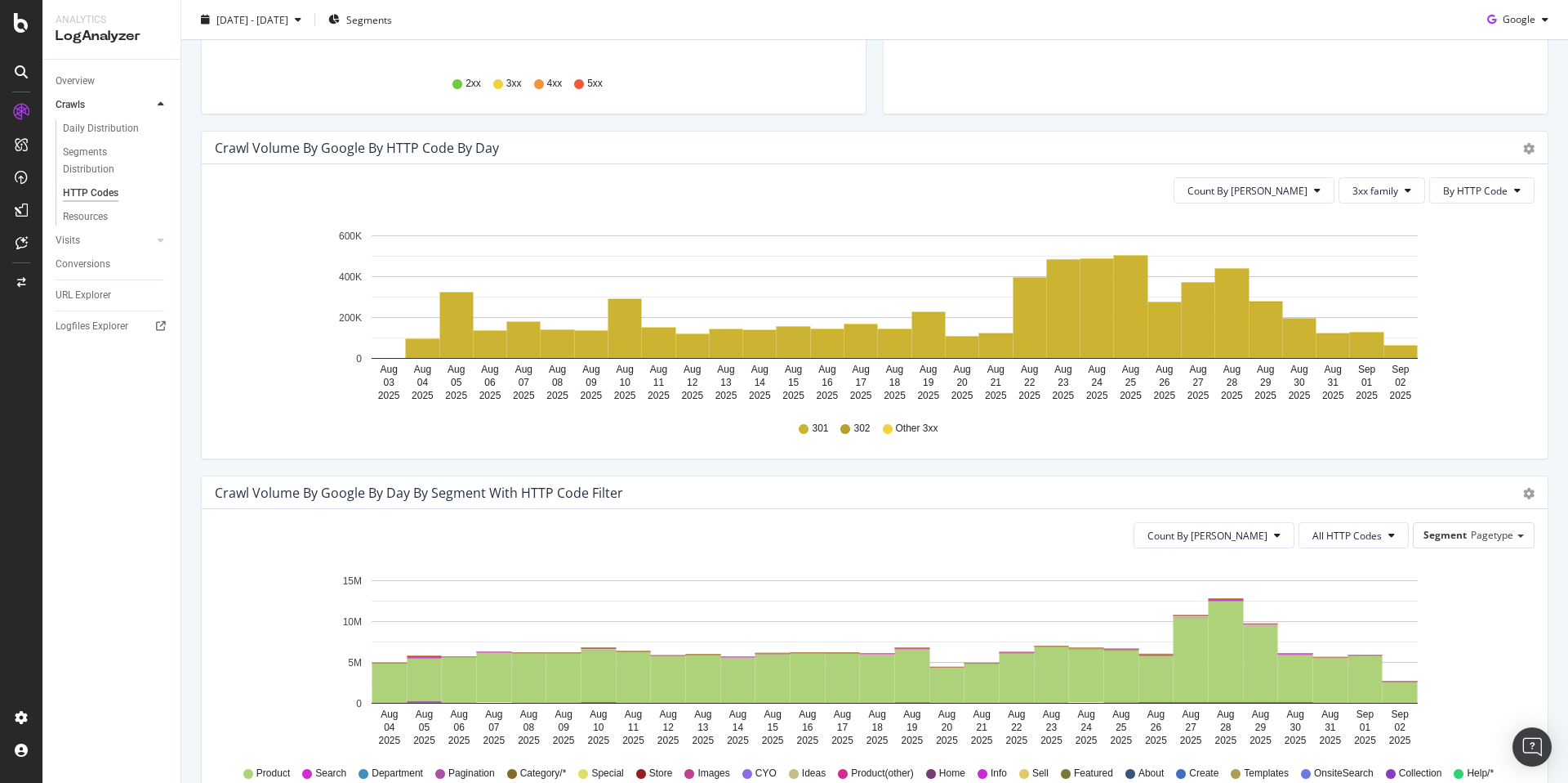
scroll to position [514, 0]
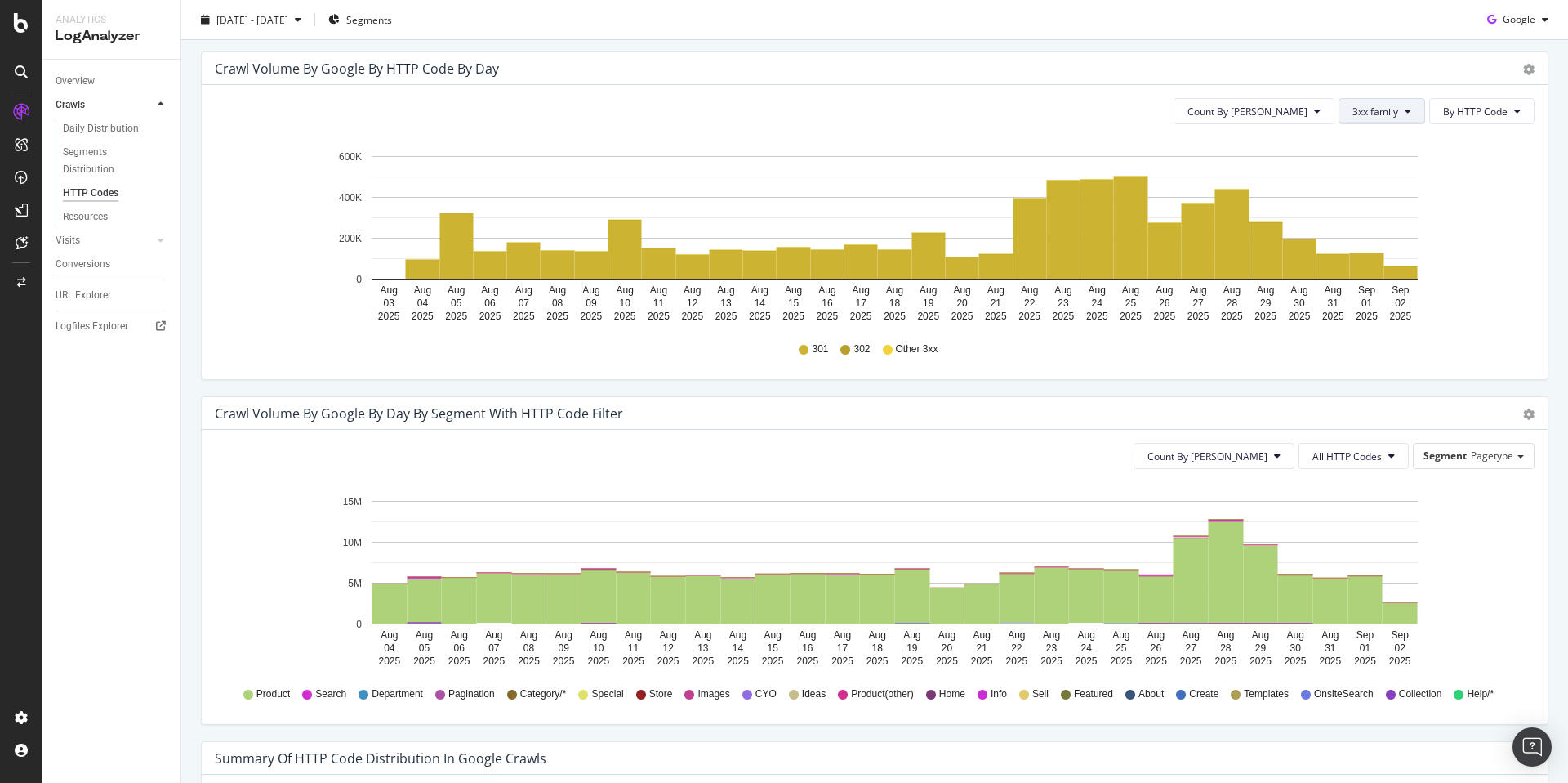
click at [1386, 107] on span "3xx family" at bounding box center [1375, 112] width 46 height 13
click at [1402, 266] on span "4xx family" at bounding box center [1382, 264] width 83 height 14
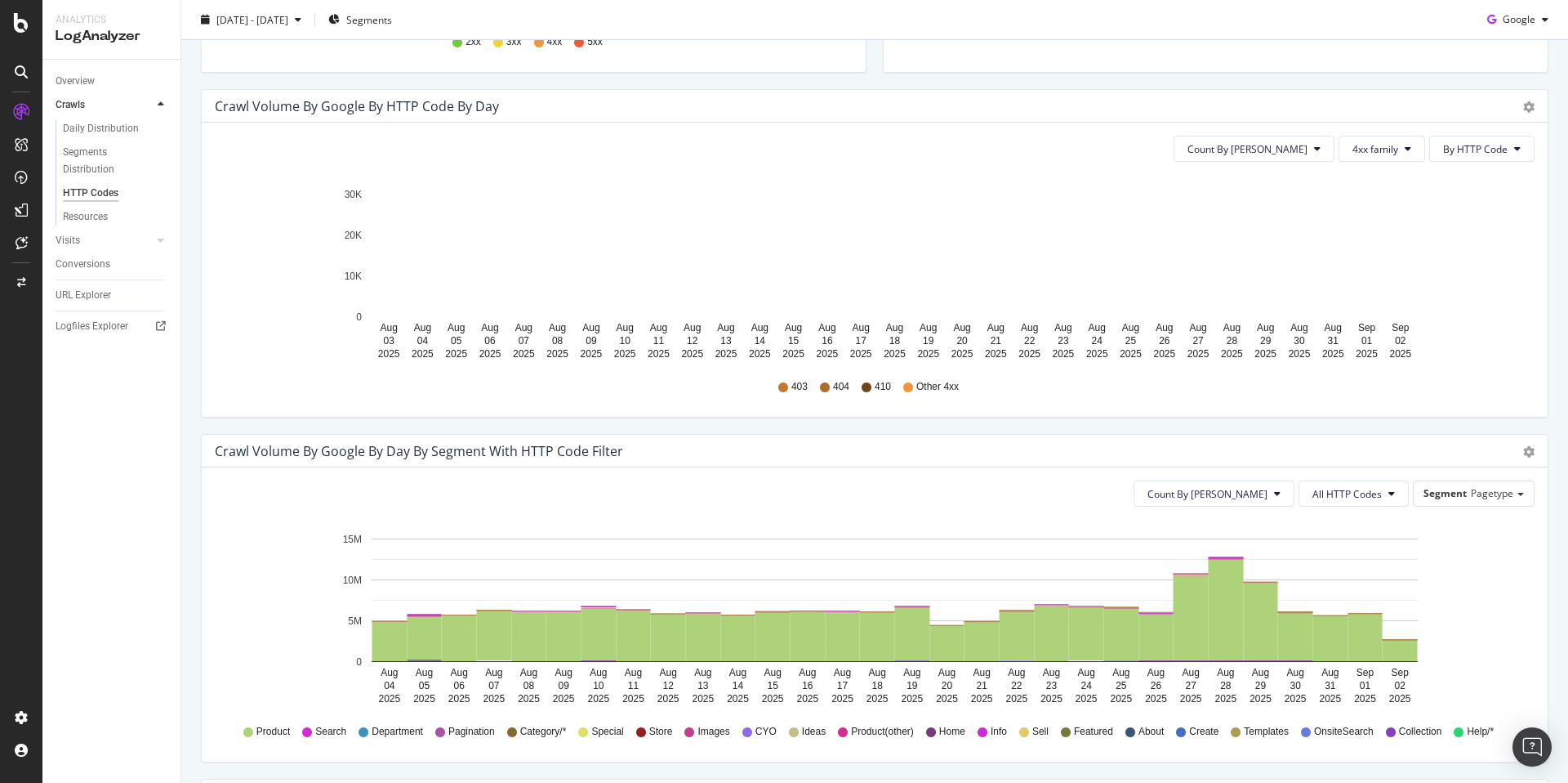
scroll to position [465, 0]
